Goal: Task Accomplishment & Management: Manage account settings

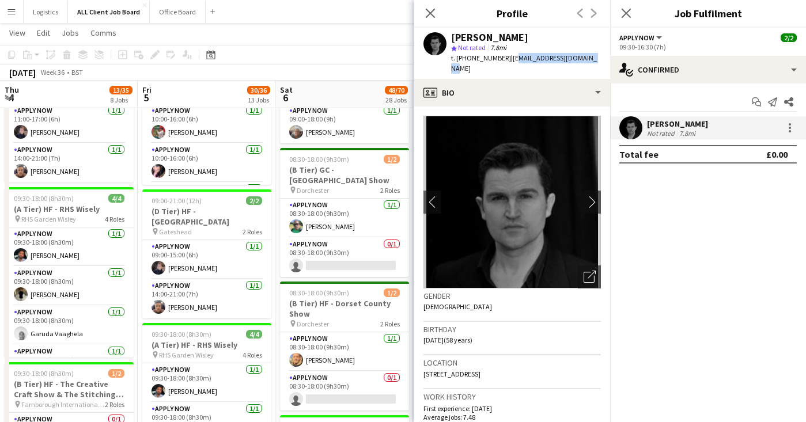
scroll to position [0, 434]
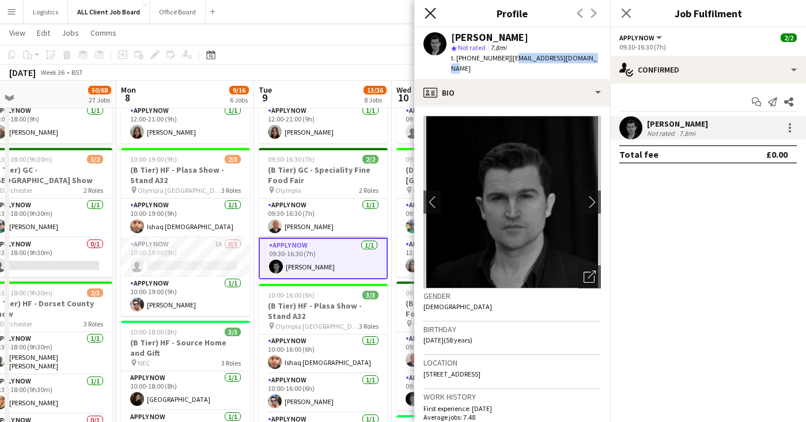
click at [426, 11] on icon "Close pop-in" at bounding box center [430, 12] width 11 height 11
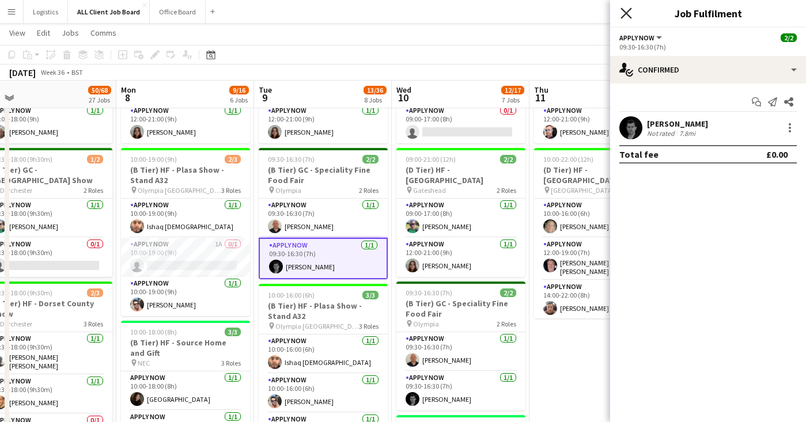
click at [631, 12] on icon "Close pop-in" at bounding box center [625, 12] width 11 height 11
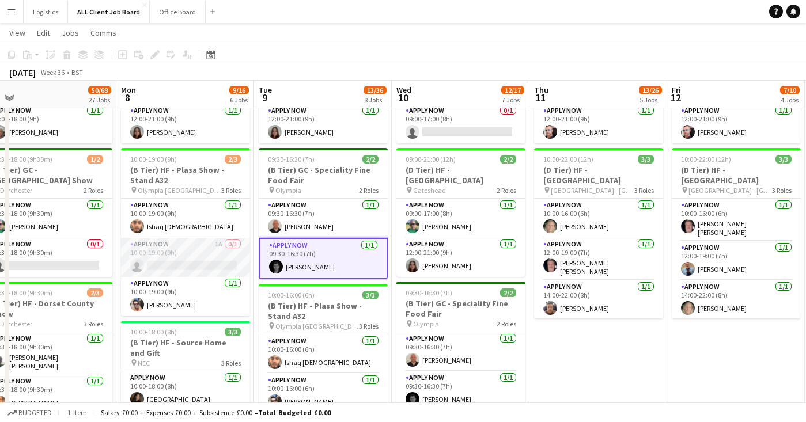
click at [214, 246] on app-card-role "APPLY NOW 1A 0/1 10:00-19:00 (9h) single-neutral-actions" at bounding box center [185, 257] width 129 height 39
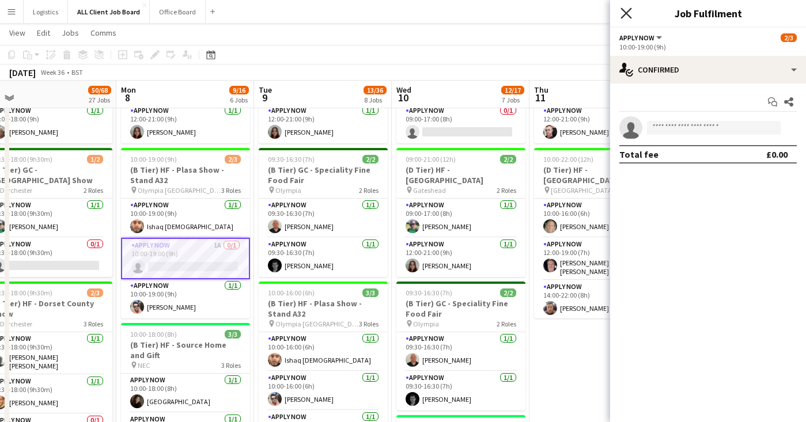
click at [625, 18] on icon "Close pop-in" at bounding box center [625, 12] width 11 height 11
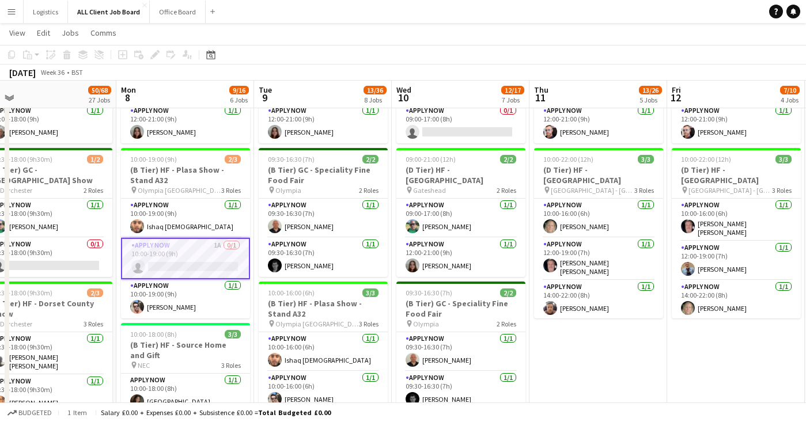
click at [346, 31] on app-page-menu "View Day view expanded Day view collapsed Month view Date picker Jump to [DATE]…" at bounding box center [403, 34] width 806 height 22
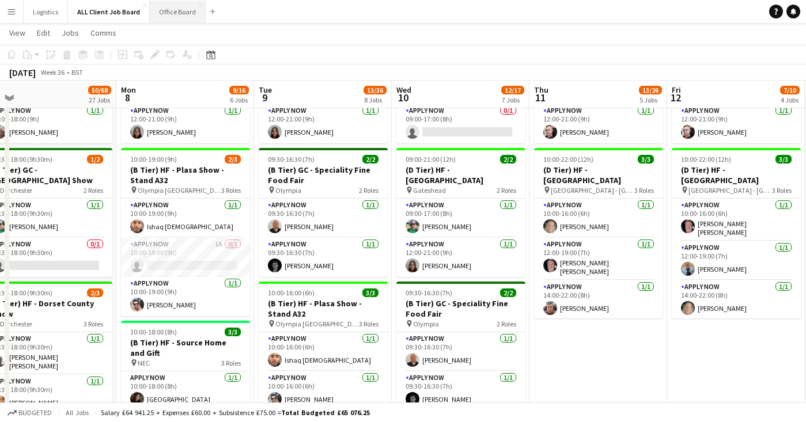
click at [186, 14] on button "Office Board Close" at bounding box center [178, 12] width 56 height 22
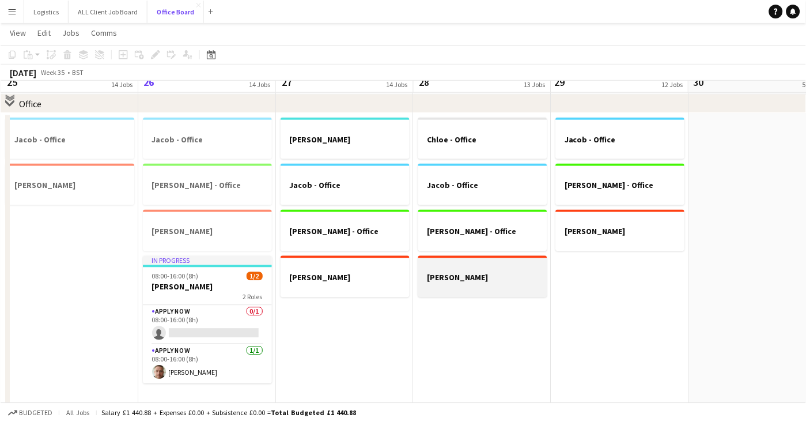
scroll to position [52, 0]
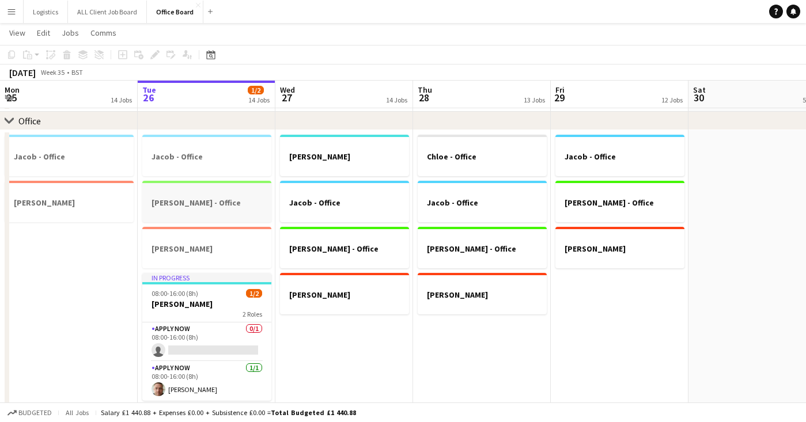
click at [234, 196] on app-job-card "[PERSON_NAME] - Office" at bounding box center [206, 201] width 129 height 41
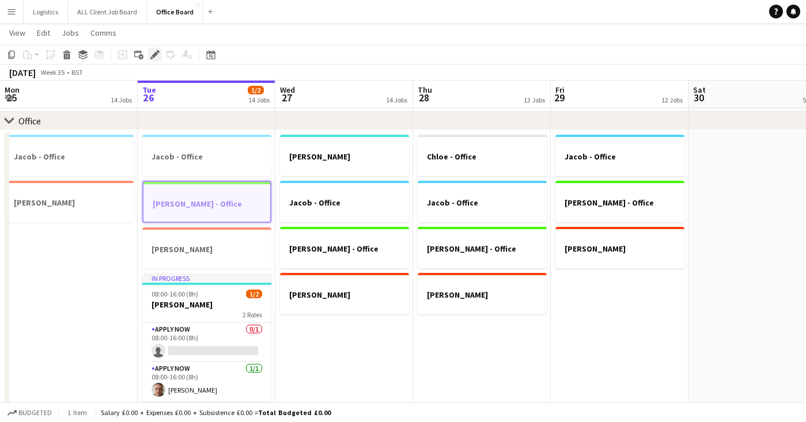
click at [154, 53] on icon "Edit" at bounding box center [154, 54] width 9 height 9
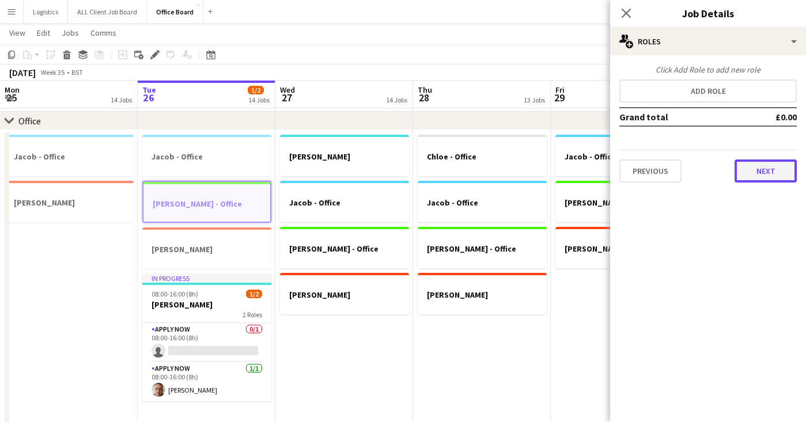
click at [767, 172] on button "Next" at bounding box center [766, 171] width 62 height 23
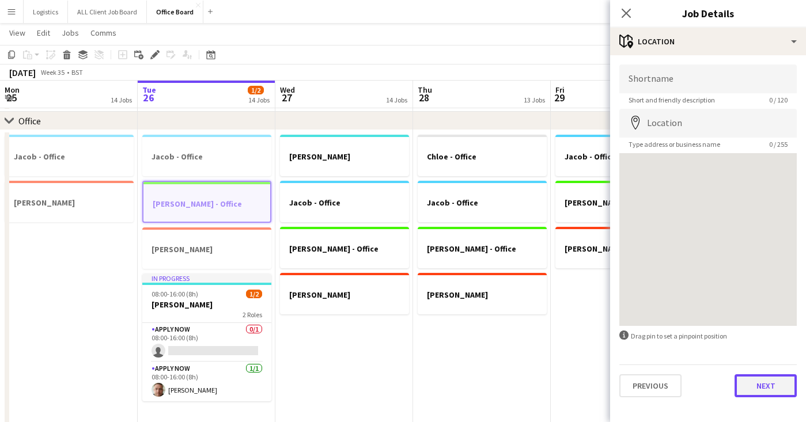
click at [779, 385] on button "Next" at bounding box center [766, 385] width 62 height 23
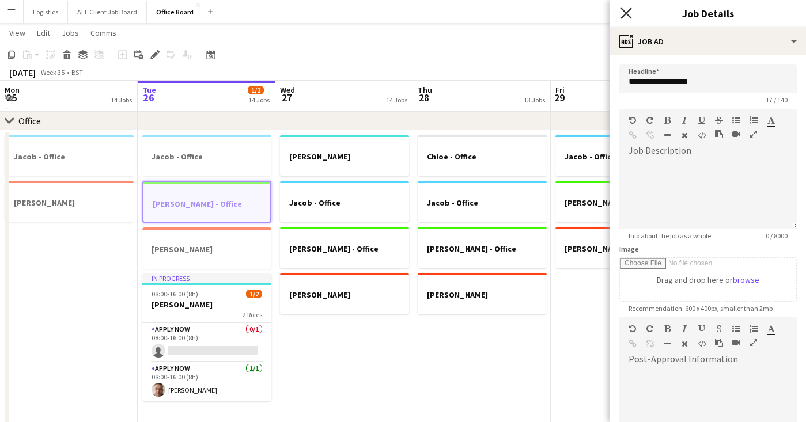
click at [627, 9] on icon "Close pop-in" at bounding box center [625, 12] width 11 height 11
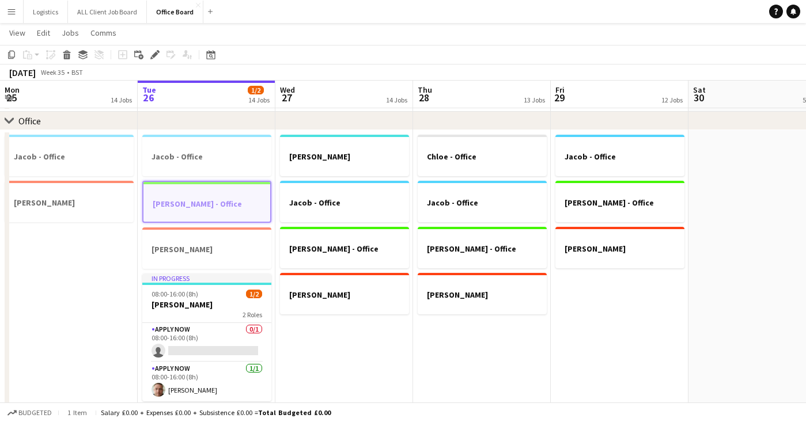
click at [374, 342] on app-date-cell "[PERSON_NAME] - Office [PERSON_NAME] - Office [PERSON_NAME]" at bounding box center [344, 365] width 138 height 470
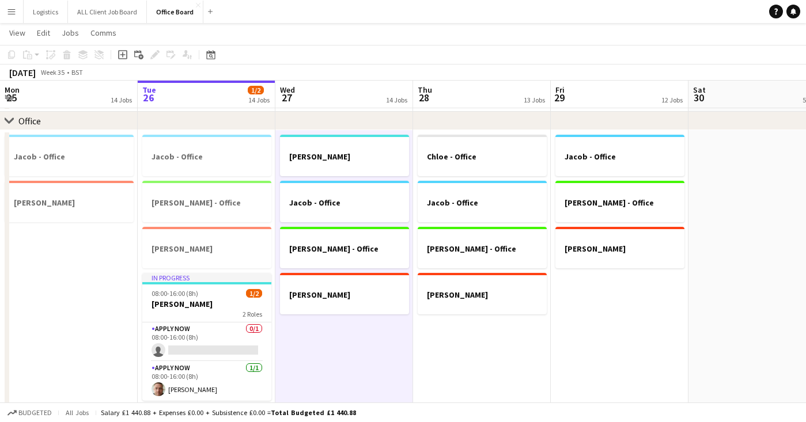
click at [627, 315] on app-date-cell "Jacob - Office [PERSON_NAME] - Office [PERSON_NAME]" at bounding box center [620, 365] width 138 height 470
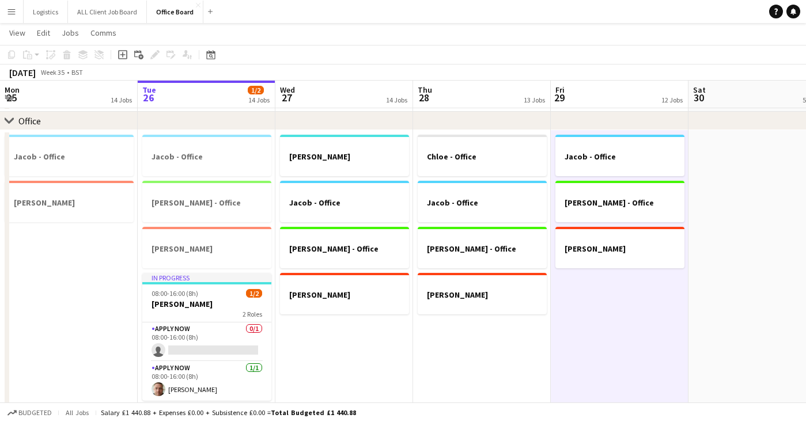
click at [737, 283] on app-date-cell at bounding box center [757, 365] width 138 height 470
